Goal: Task Accomplishment & Management: Use online tool/utility

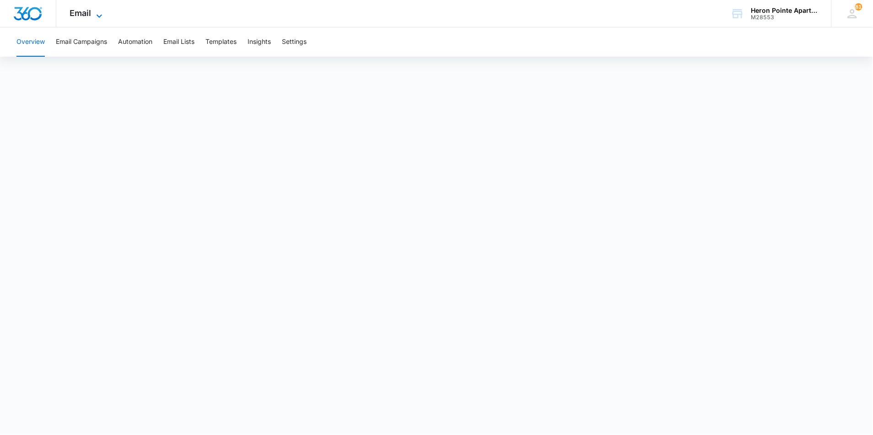
click at [89, 12] on span "Email" at bounding box center [81, 13] width 22 height 10
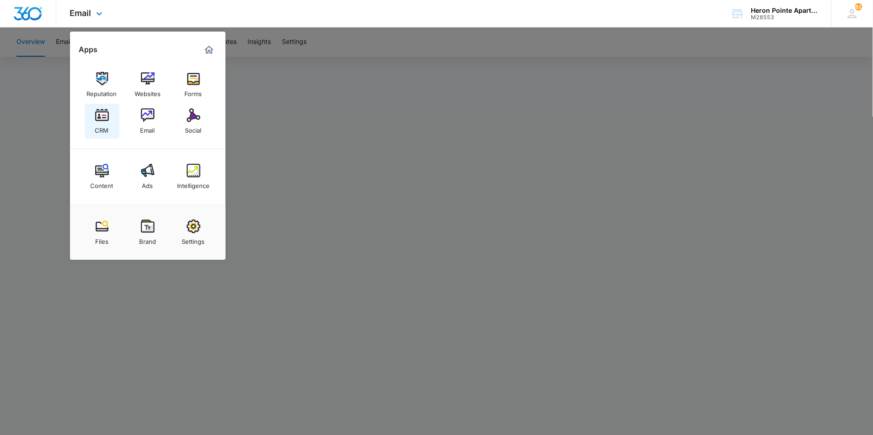
click at [107, 117] on img at bounding box center [102, 115] width 14 height 14
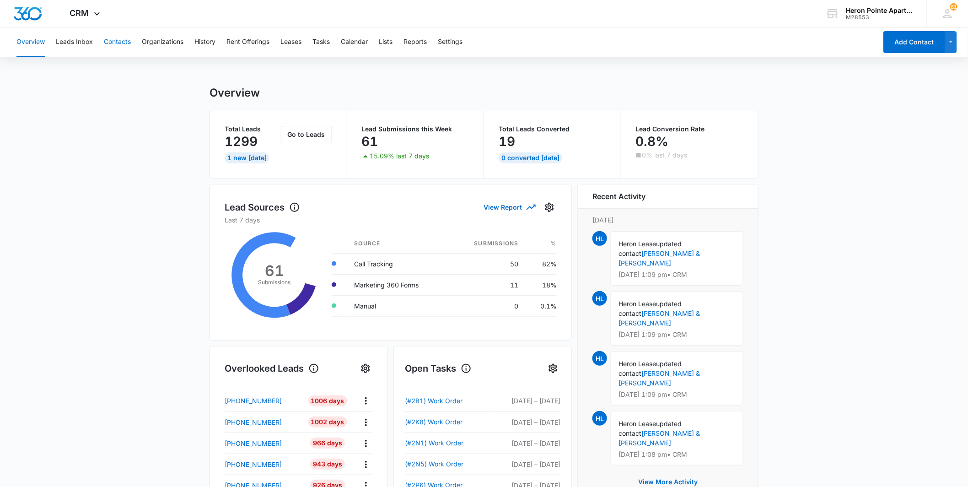
click at [124, 41] on button "Contacts" at bounding box center [117, 41] width 27 height 29
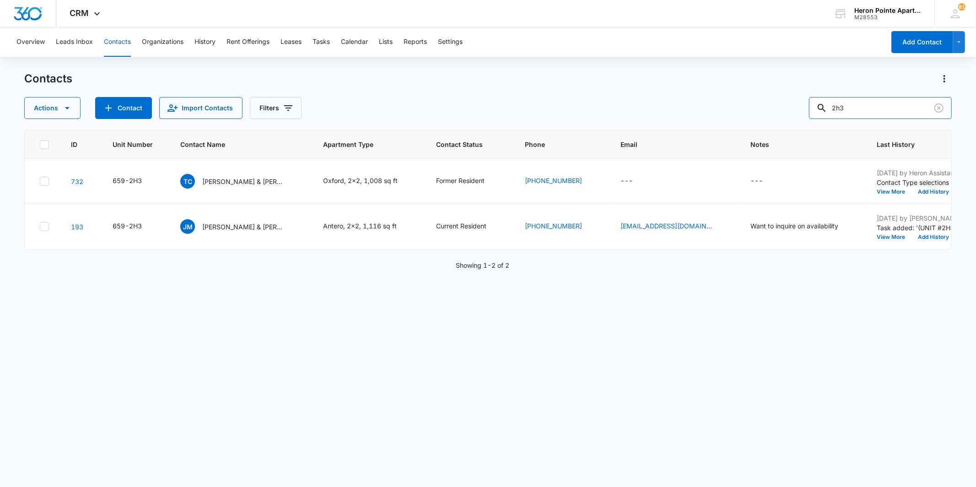
drag, startPoint x: 835, startPoint y: 108, endPoint x: 803, endPoint y: 109, distance: 32.1
click at [803, 109] on div "Actions Contact Import Contacts Filters 2h3" at bounding box center [487, 108] width 927 height 22
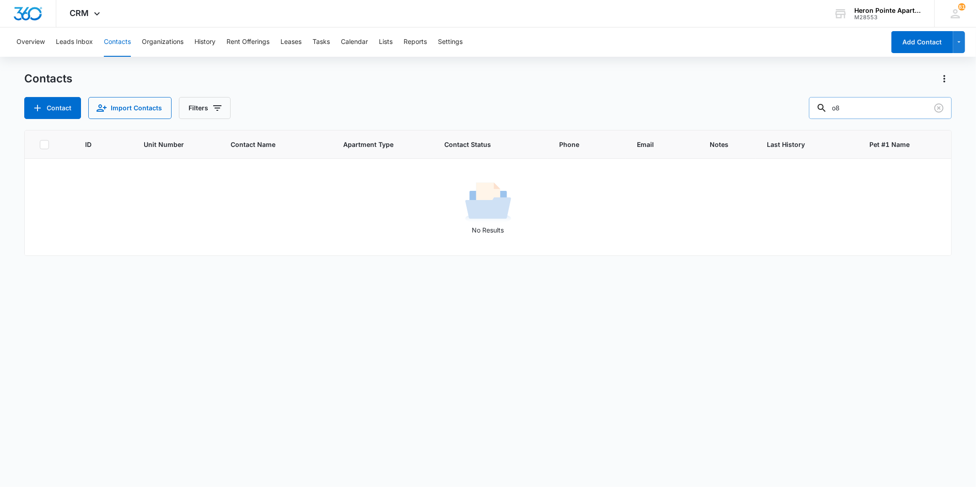
click at [843, 105] on input "o8" at bounding box center [880, 108] width 143 height 22
type input "2o8"
